Goal: Information Seeking & Learning: Learn about a topic

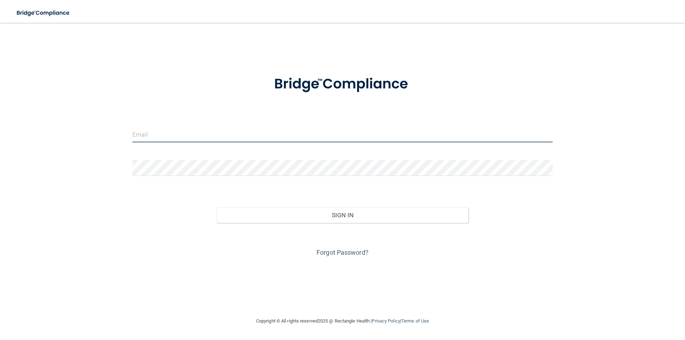
click at [170, 136] on input "email" at bounding box center [342, 134] width 421 height 16
type input "[PERSON_NAME][EMAIL_ADDRESS][PERSON_NAME][DOMAIN_NAME]"
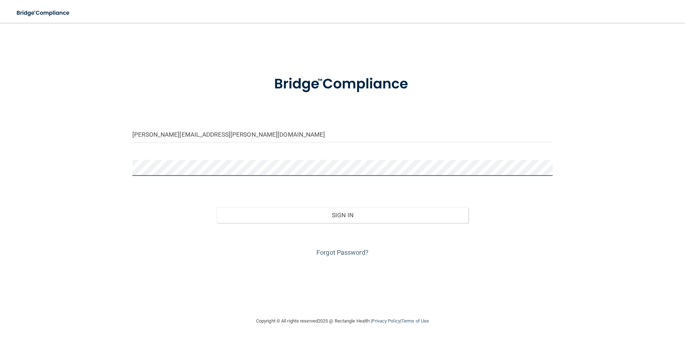
click at [217, 207] on button "Sign In" at bounding box center [343, 215] width 252 height 16
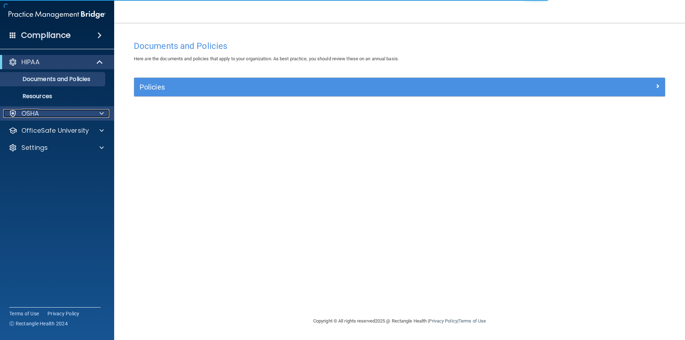
click at [61, 111] on div "OSHA" at bounding box center [47, 113] width 89 height 9
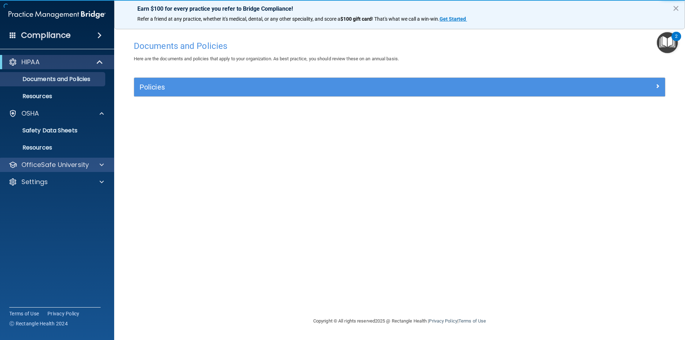
click at [76, 170] on div "OfficeSafe University" at bounding box center [57, 165] width 115 height 14
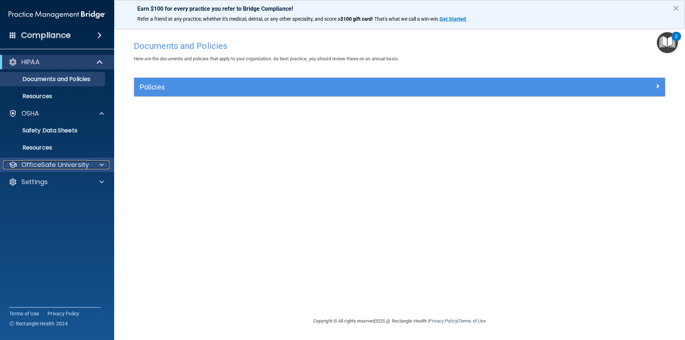
click at [94, 162] on div at bounding box center [101, 165] width 18 height 9
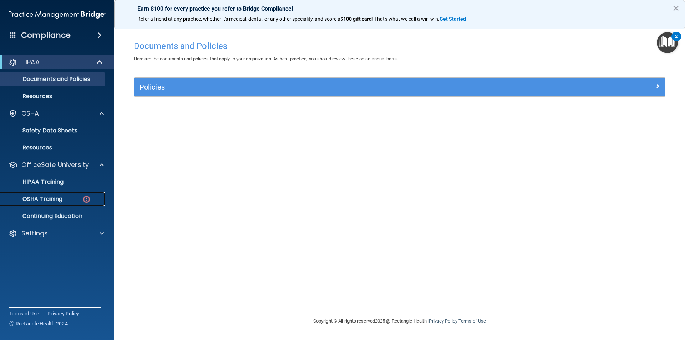
click at [84, 200] on img at bounding box center [86, 199] width 9 height 9
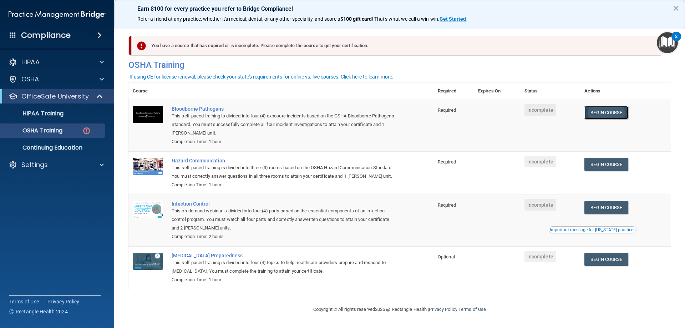
click at [601, 109] on link "Begin Course" at bounding box center [607, 112] width 44 height 13
